Goal: Find specific page/section: Find specific page/section

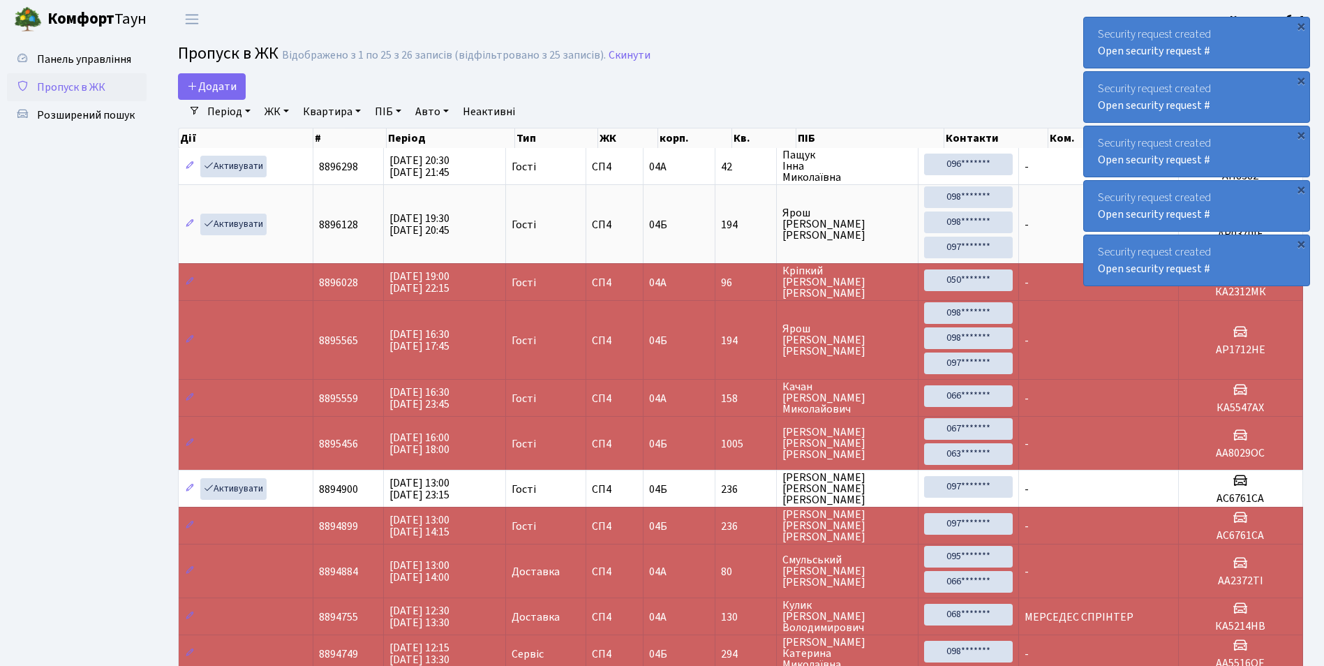
select select "25"
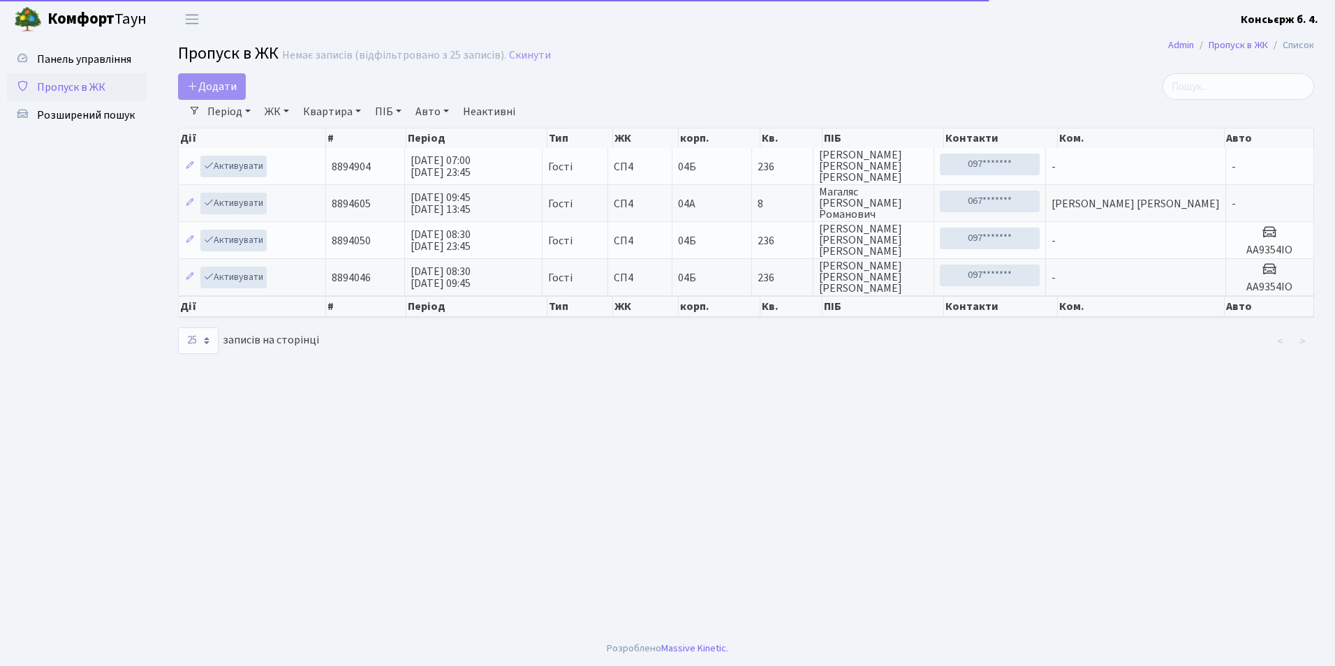
select select "25"
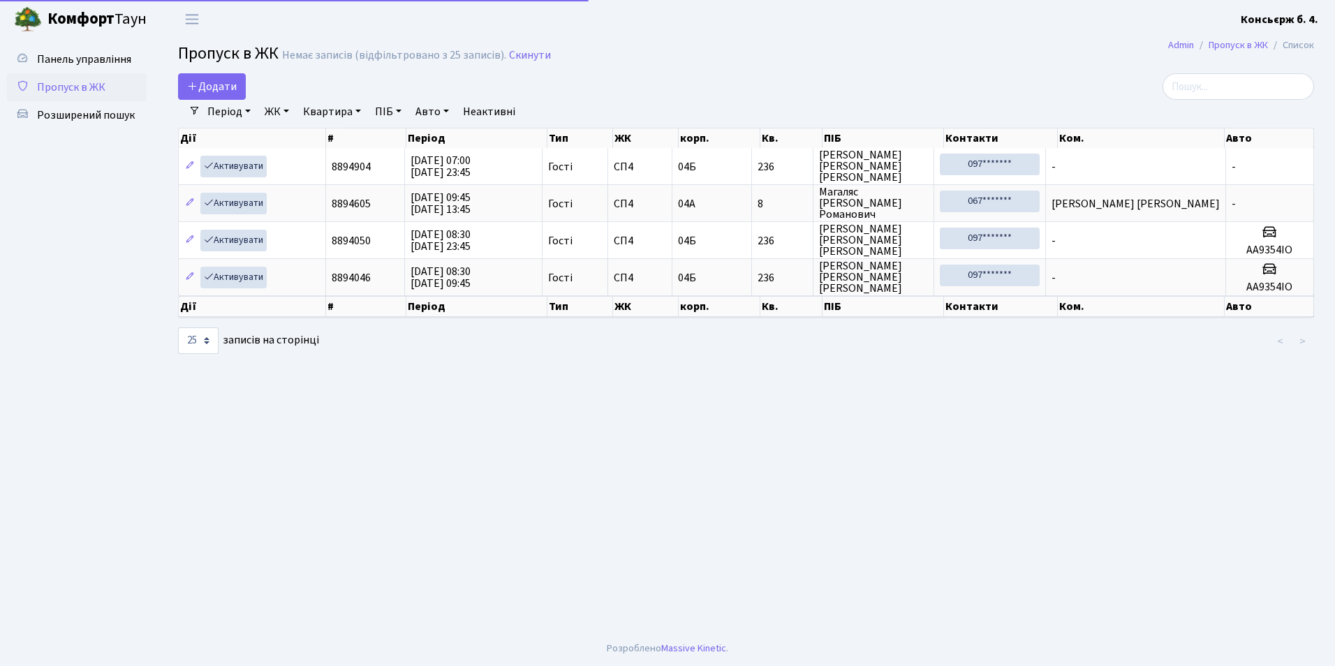
select select "25"
click at [116, 107] on link "Розширений пошук" at bounding box center [77, 115] width 140 height 28
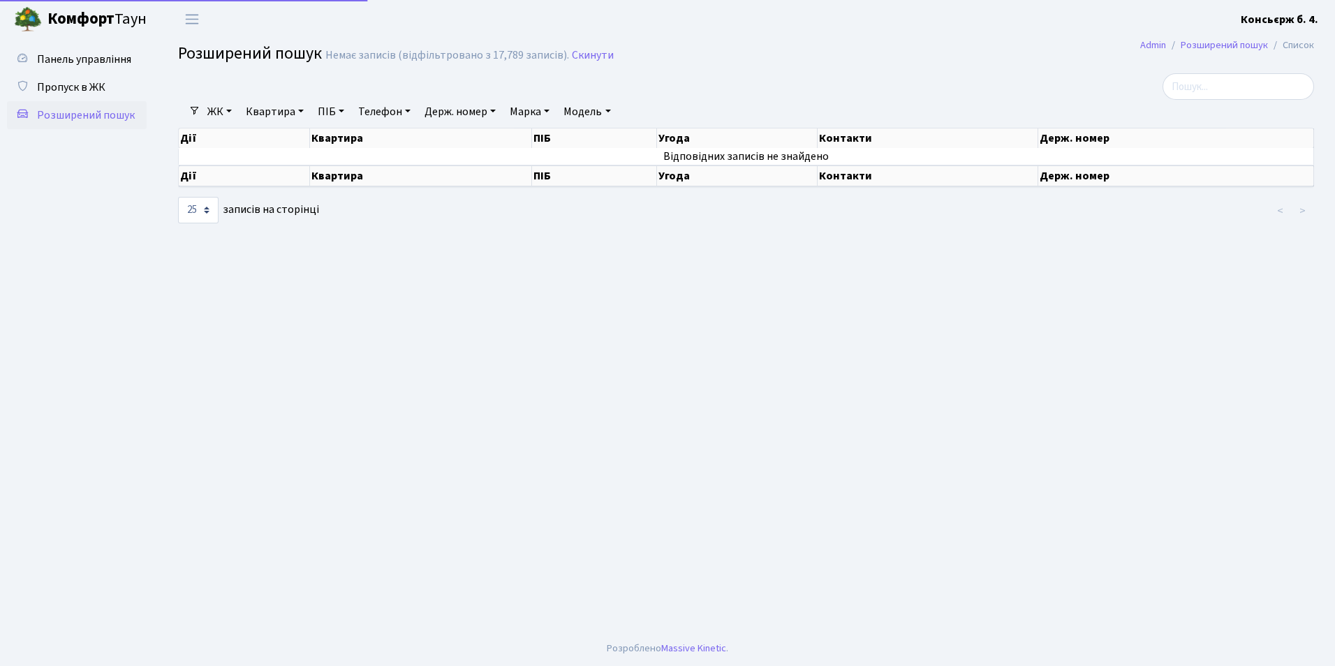
select select "25"
click at [97, 91] on span "Пропуск в ЖК" at bounding box center [71, 87] width 68 height 15
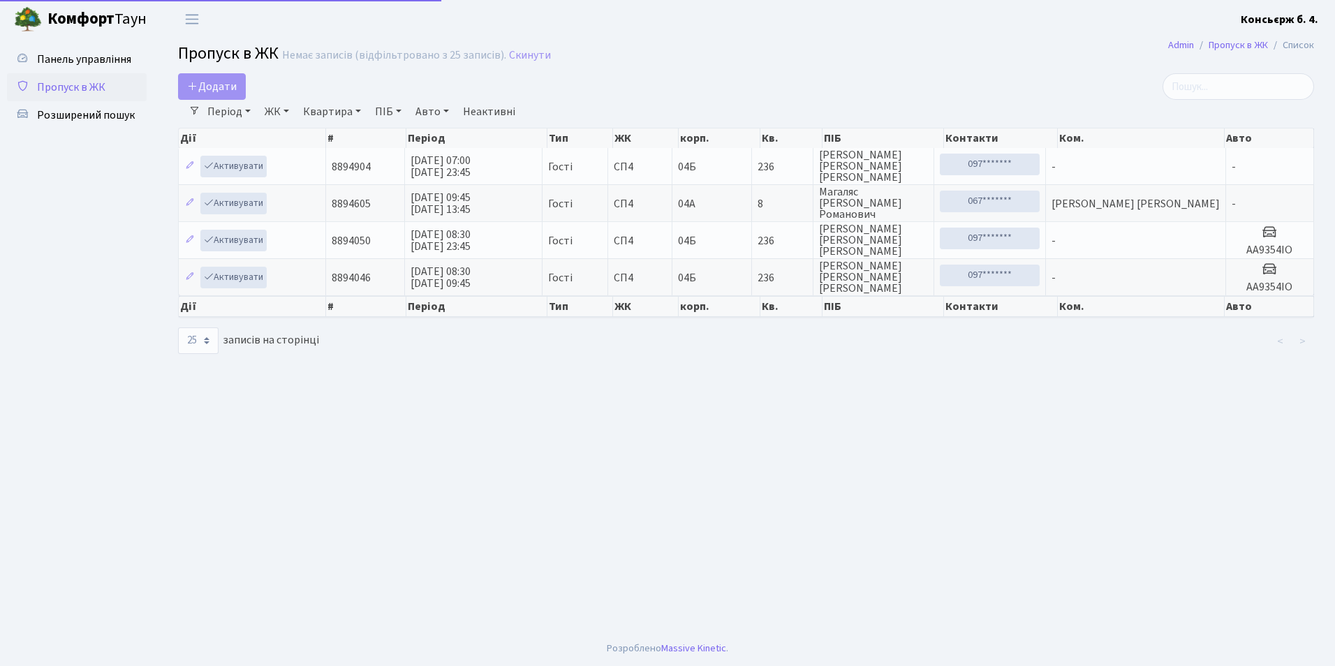
select select "25"
